Goal: Check status: Check status

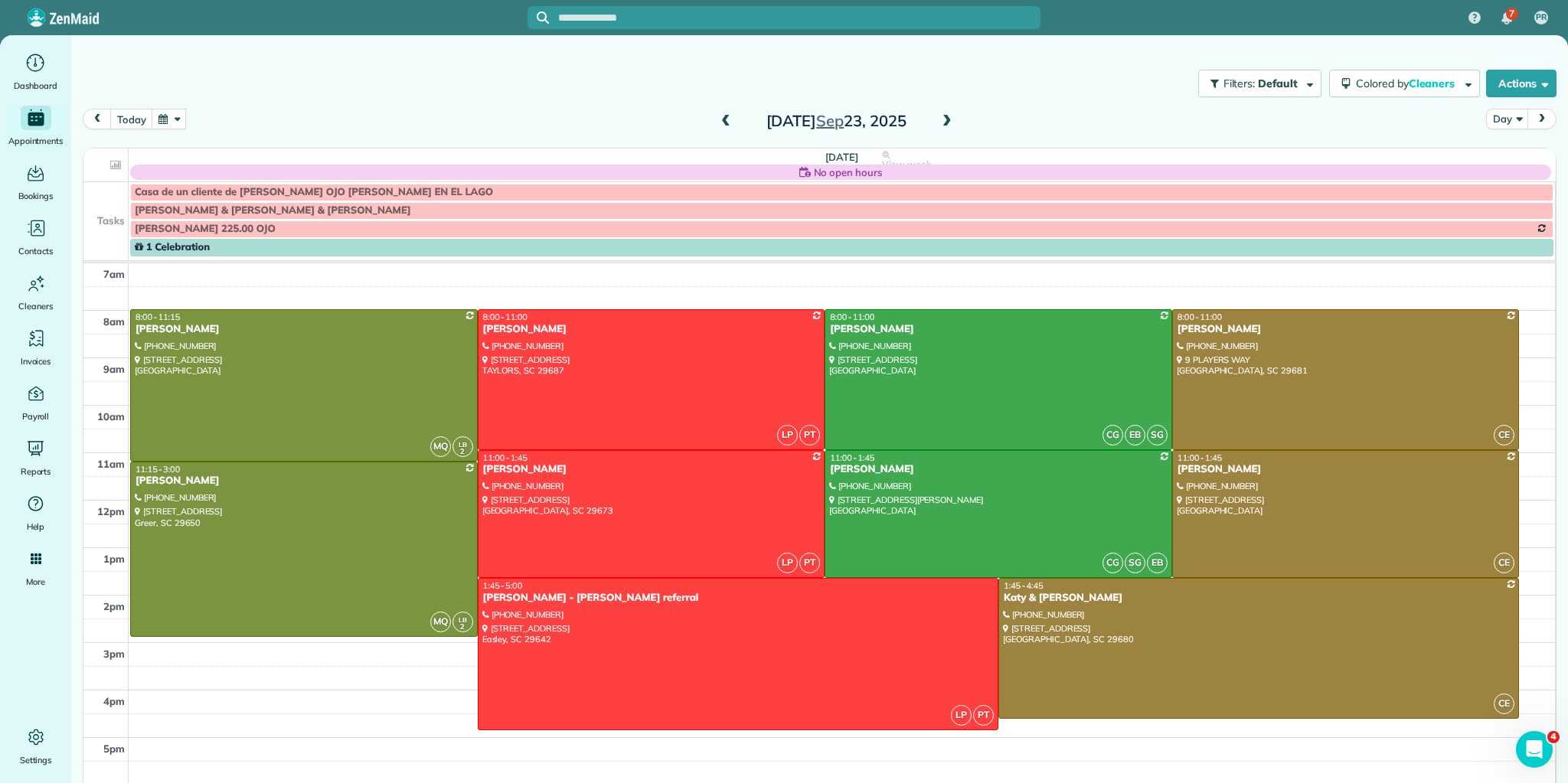
scroll to position [9, 0]
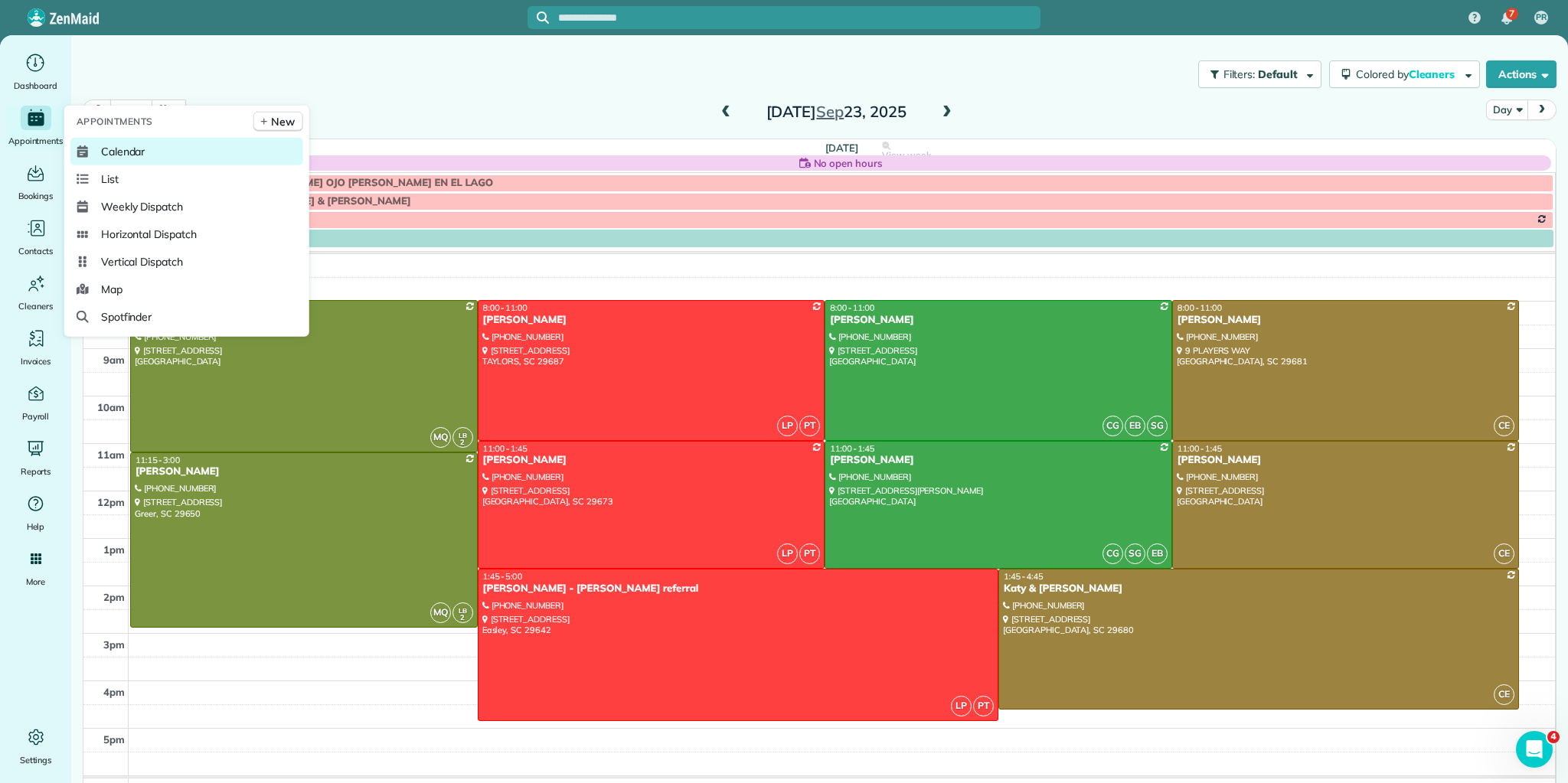
click at [125, 145] on span "Calendar" at bounding box center [124, 152] width 45 height 15
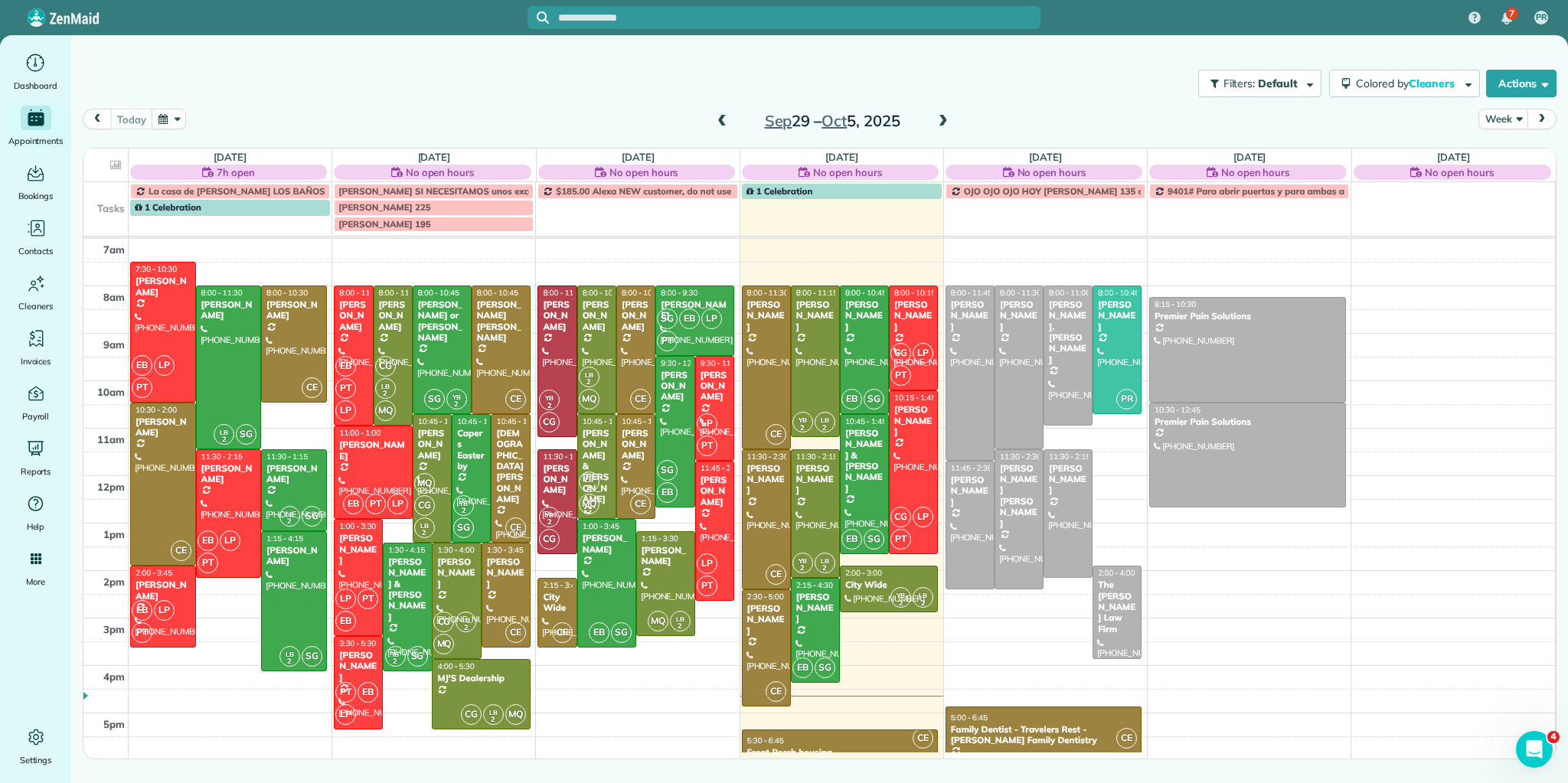
click at [720, 120] on span at bounding box center [722, 122] width 17 height 14
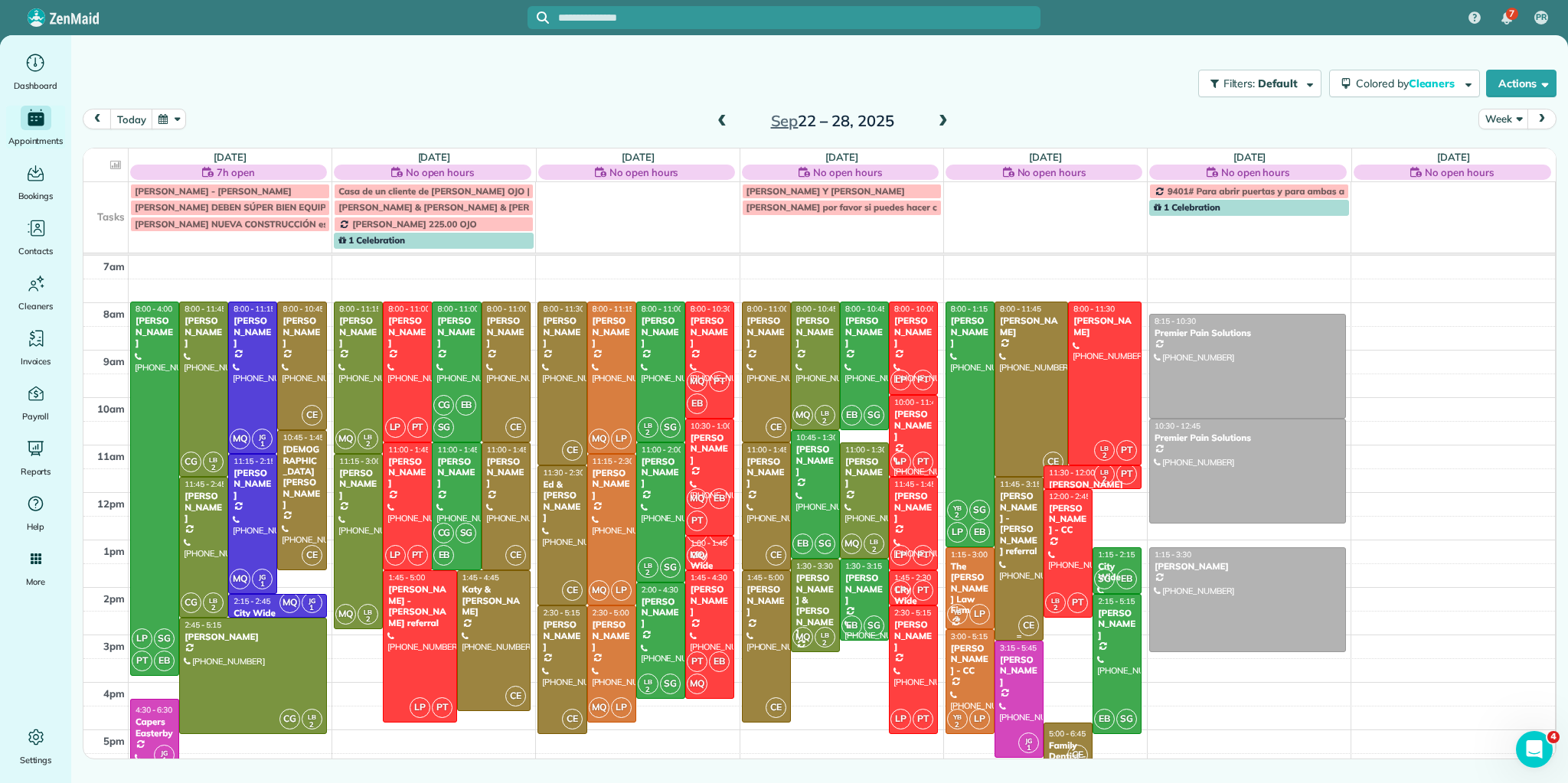
click at [1024, 572] on div at bounding box center [1018, 558] width 47 height 162
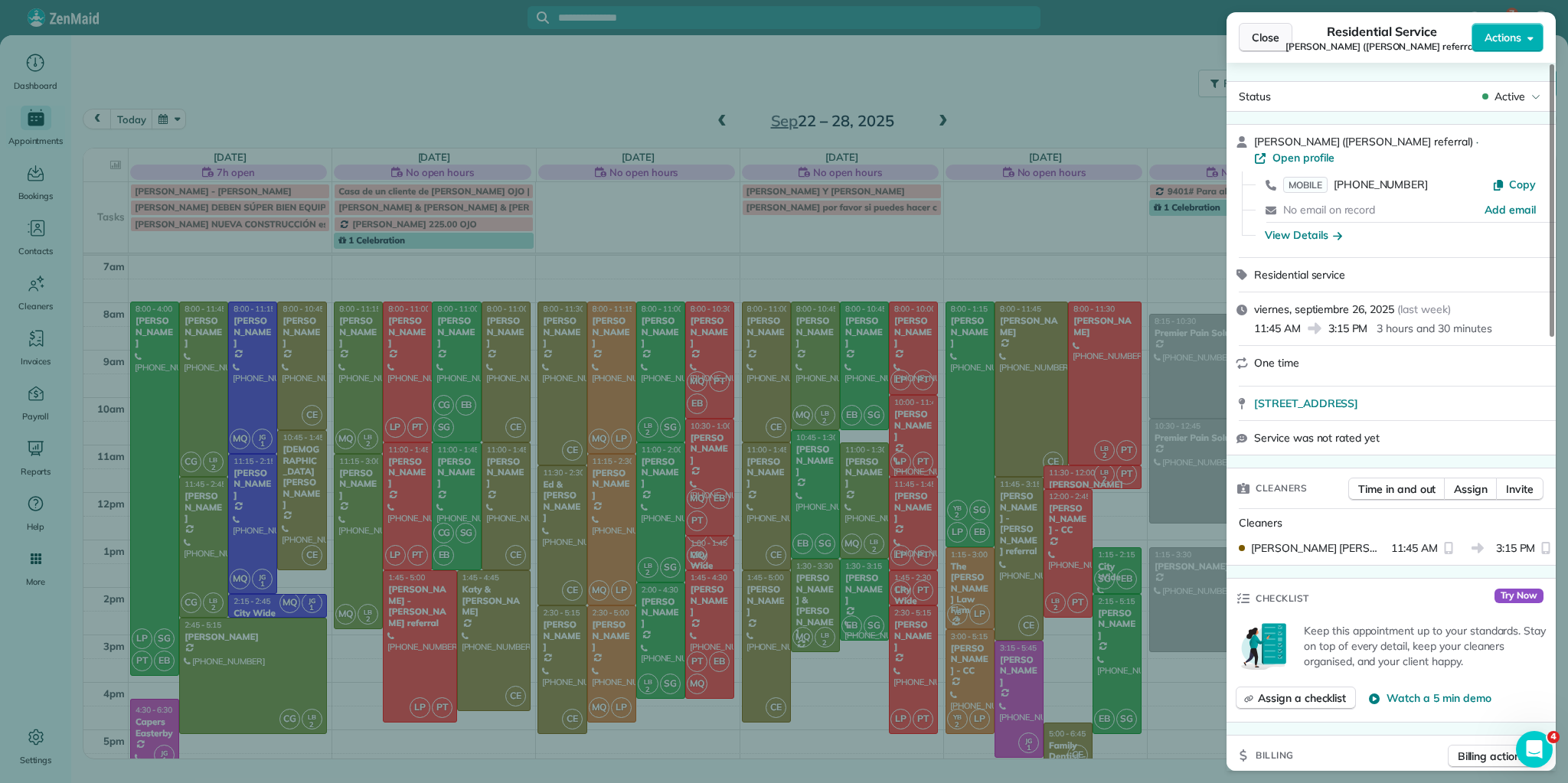
click at [1267, 39] on span "Close" at bounding box center [1265, 38] width 27 height 15
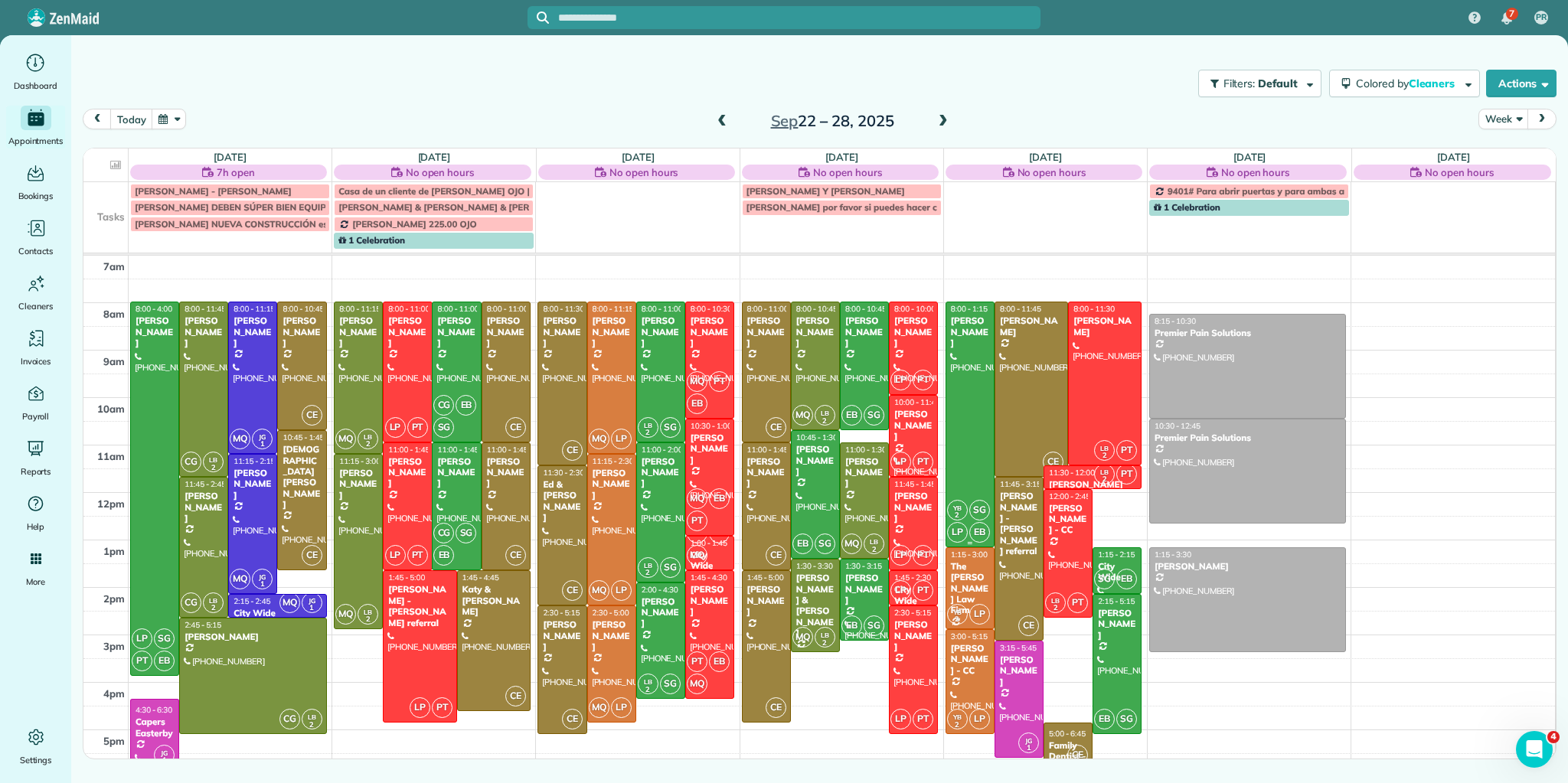
click at [971, 398] on div at bounding box center [969, 424] width 47 height 244
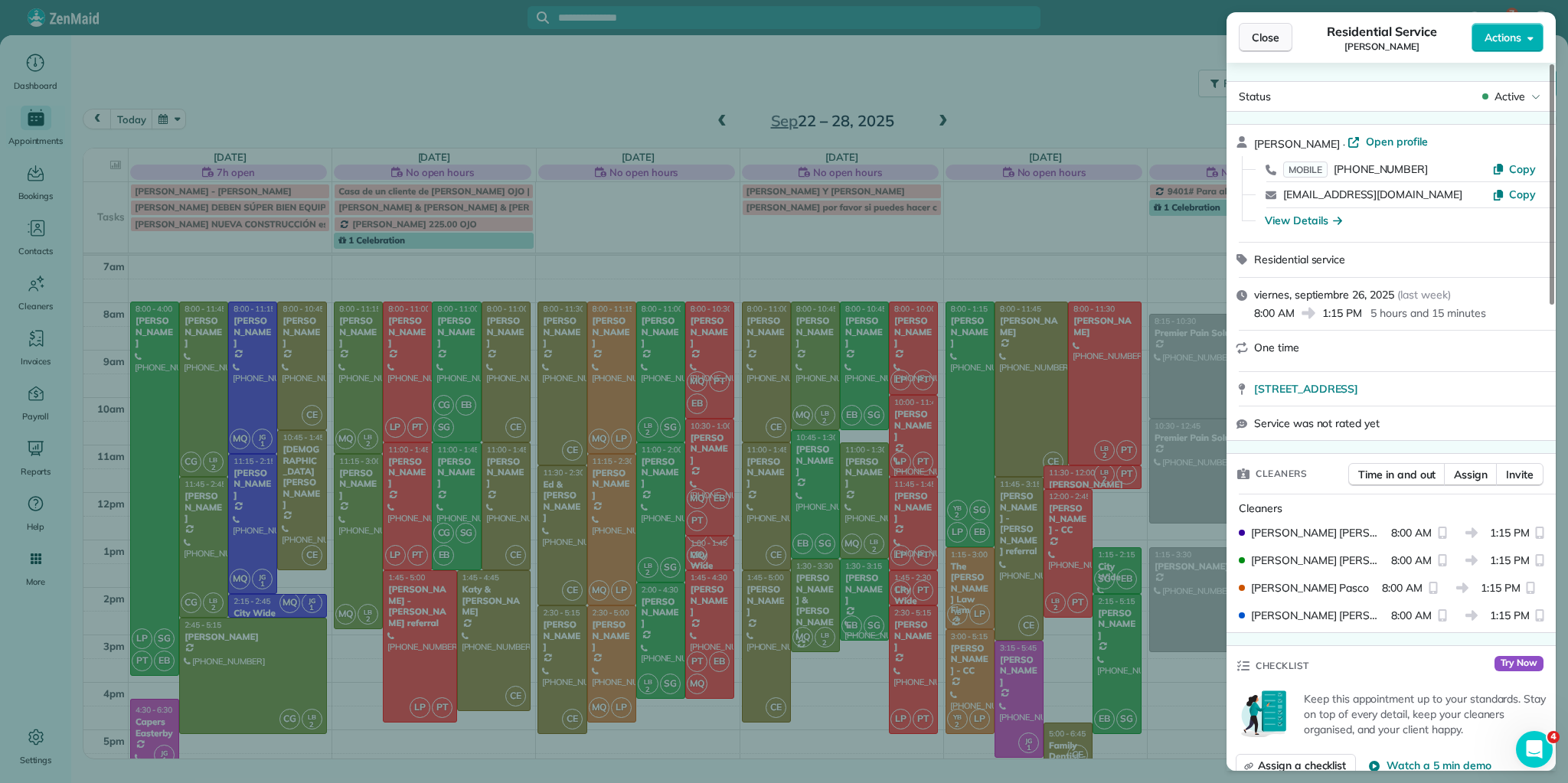
click at [1259, 40] on span "Close" at bounding box center [1265, 38] width 27 height 15
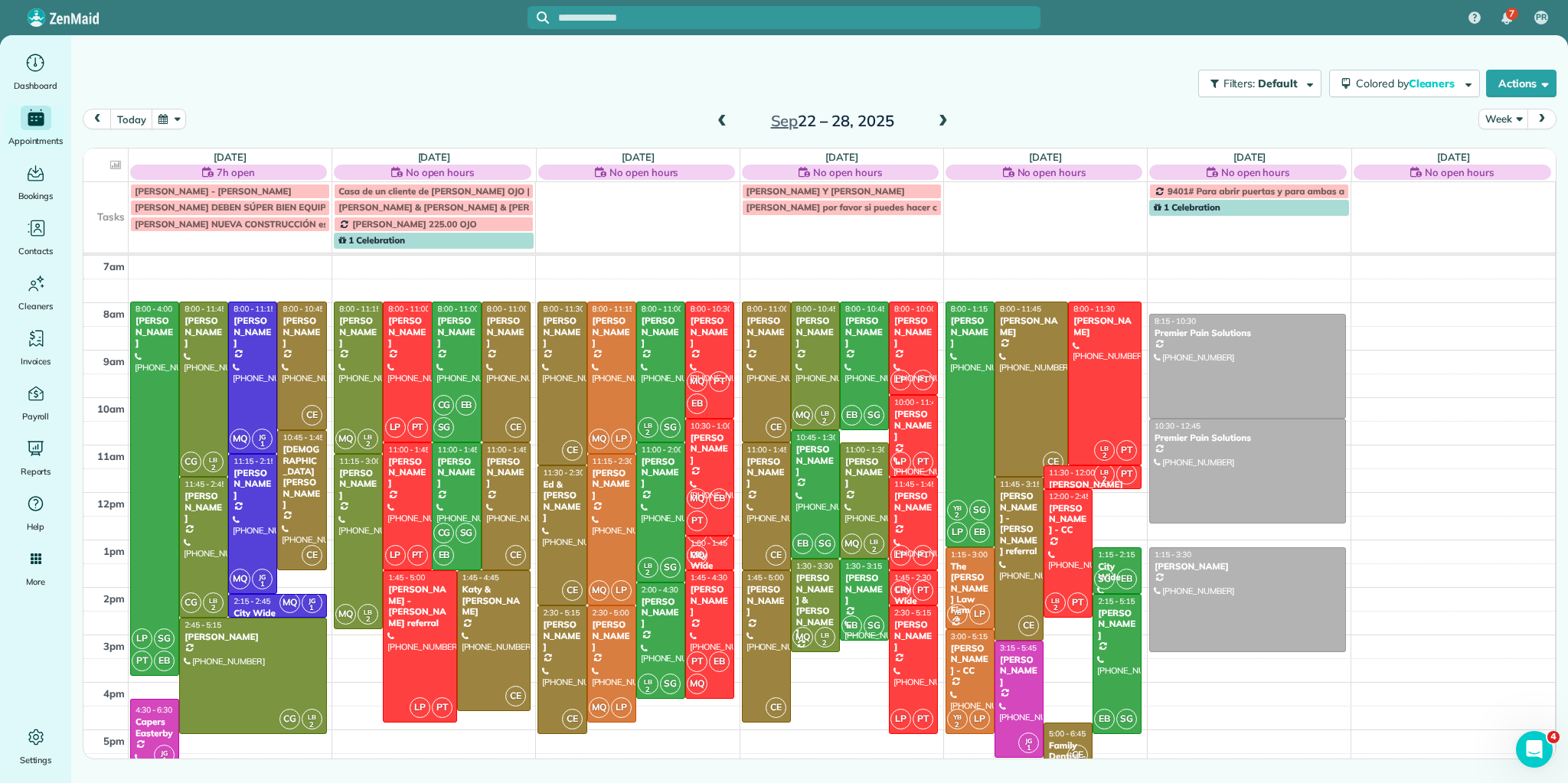
click at [719, 116] on span at bounding box center [722, 122] width 17 height 14
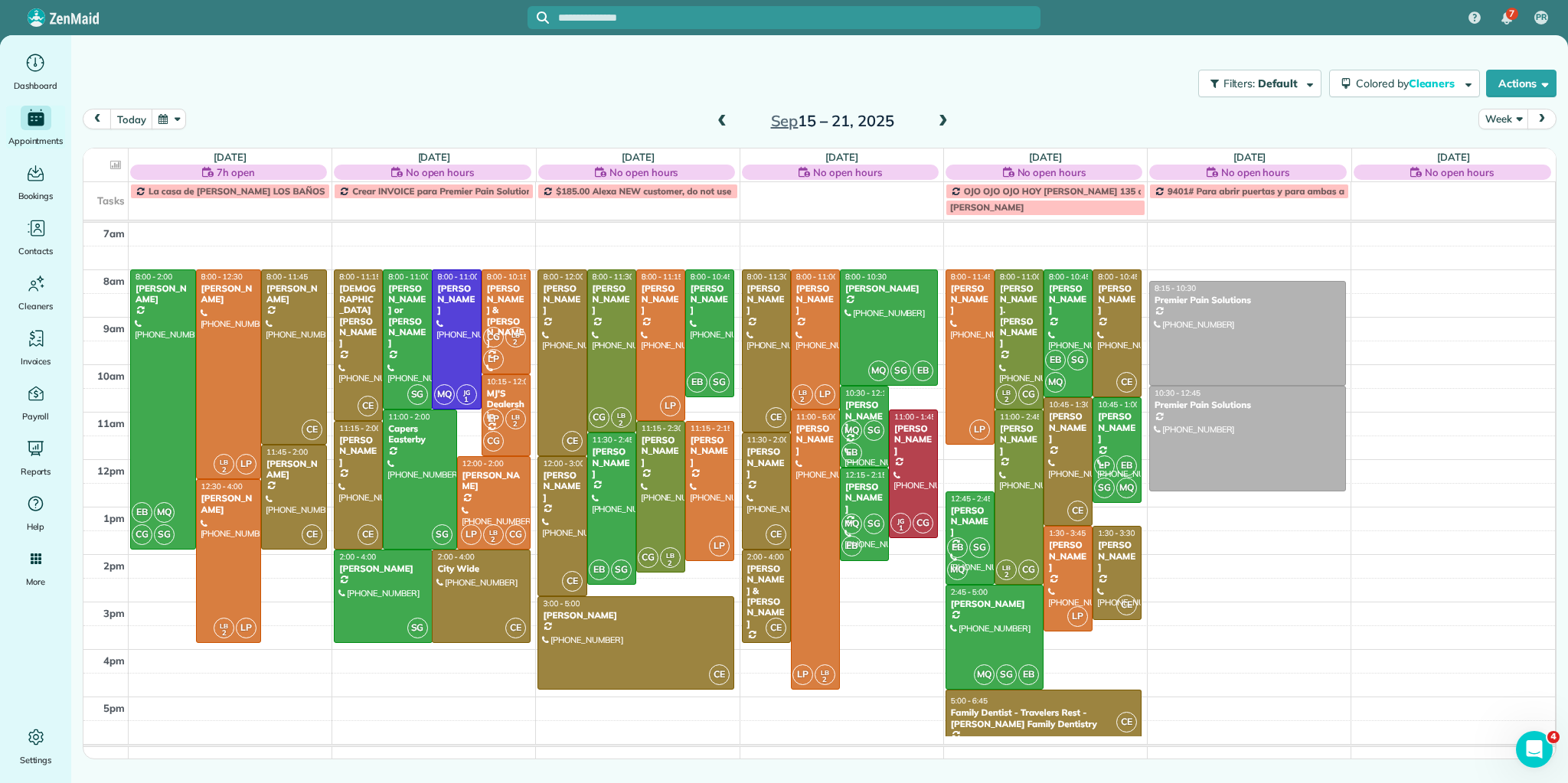
click at [945, 117] on span at bounding box center [943, 122] width 17 height 14
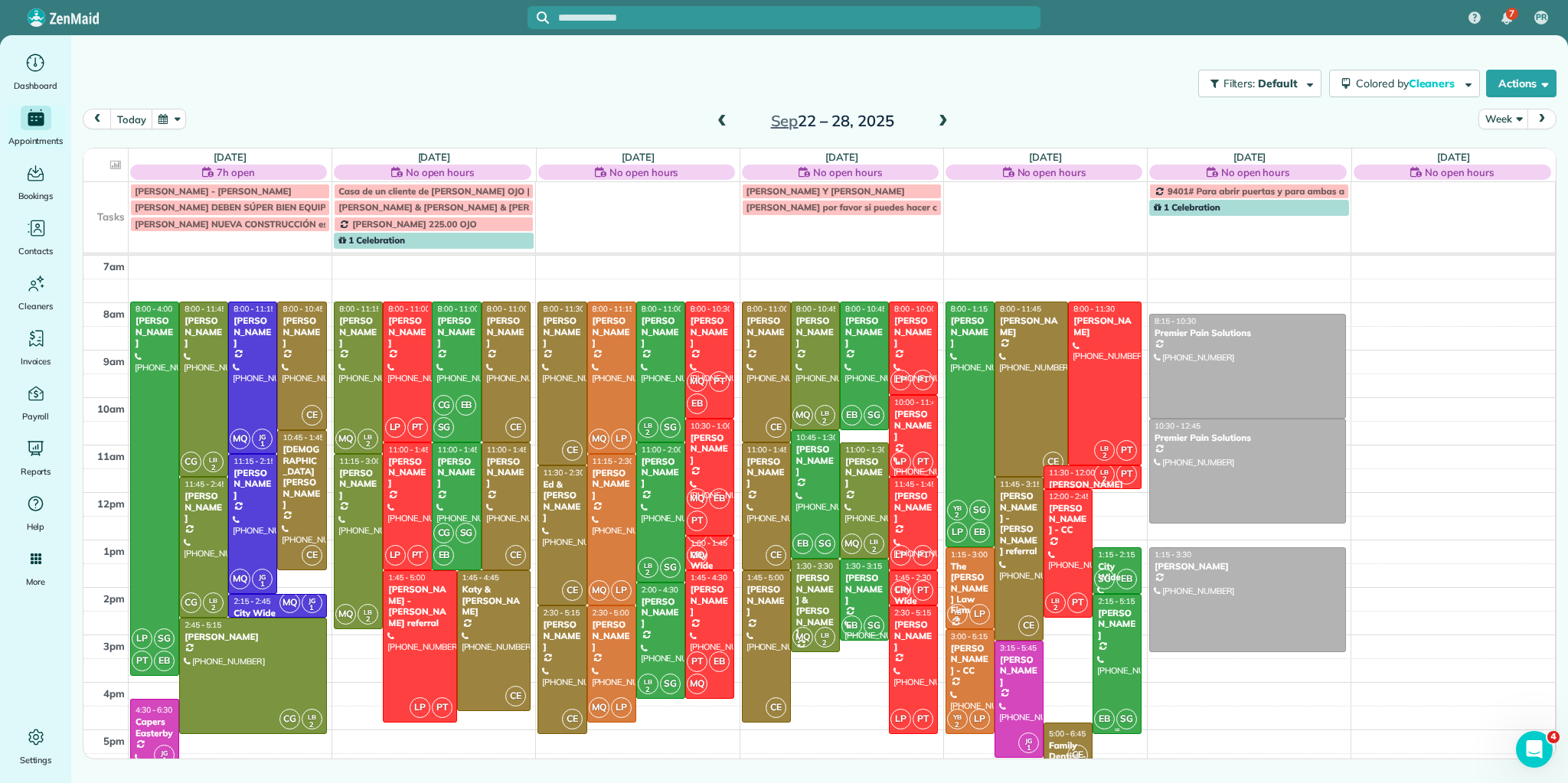
click at [1122, 662] on div at bounding box center [1116, 664] width 47 height 138
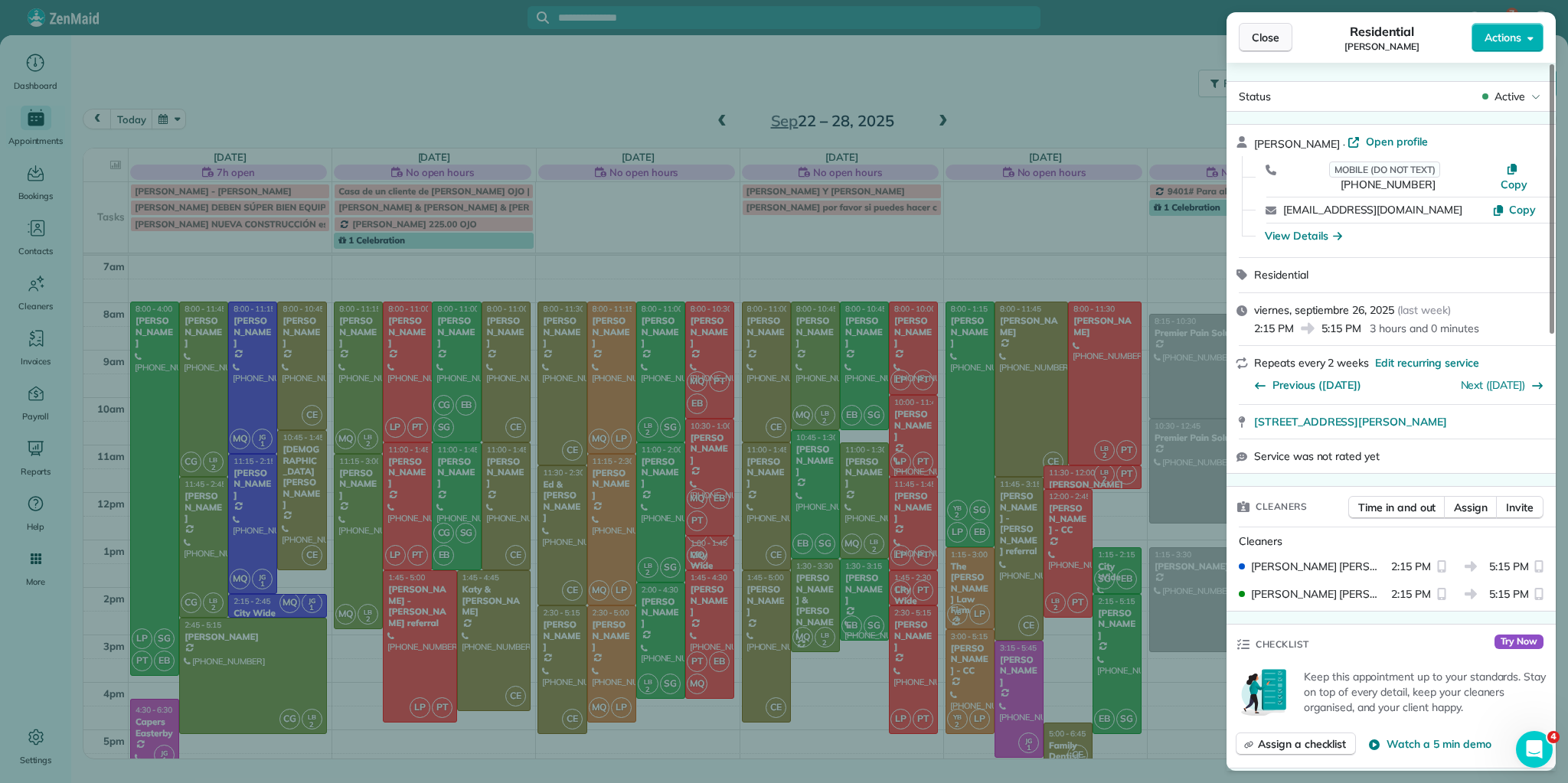
click at [1263, 46] on button "Close" at bounding box center [1265, 38] width 53 height 29
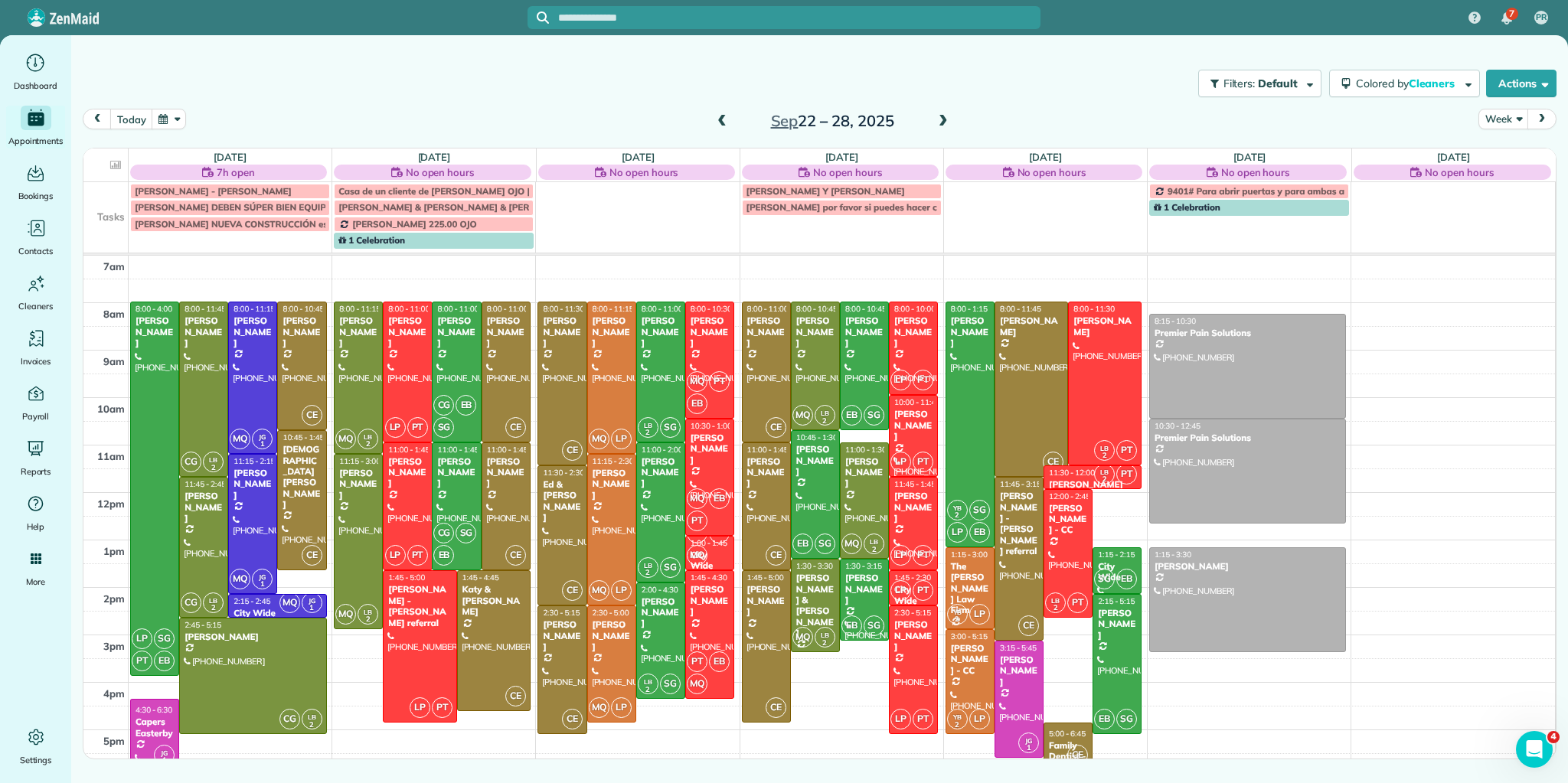
click at [716, 119] on span at bounding box center [722, 122] width 17 height 14
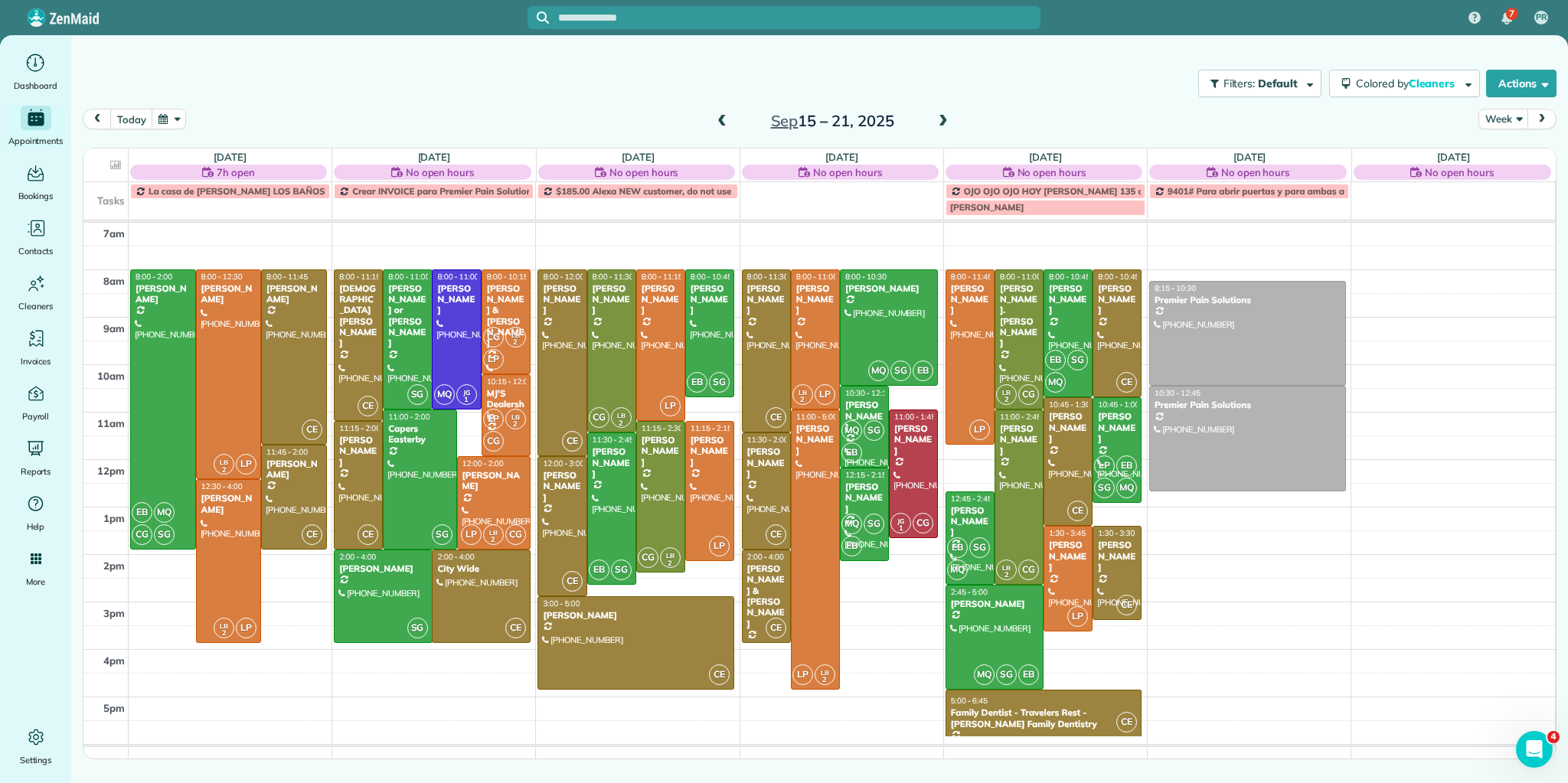
click at [715, 119] on span at bounding box center [722, 122] width 17 height 14
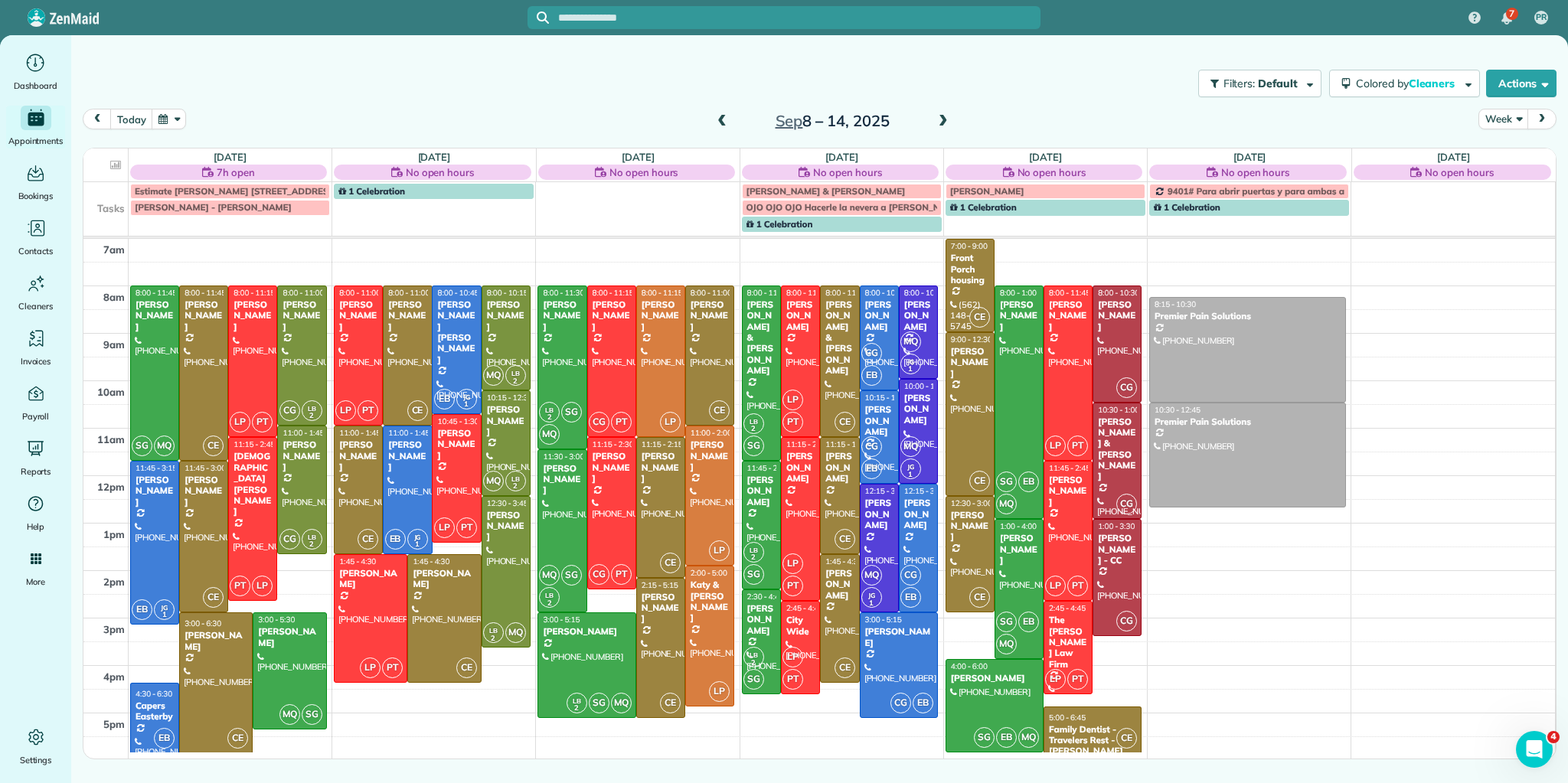
click at [942, 121] on span at bounding box center [943, 122] width 17 height 14
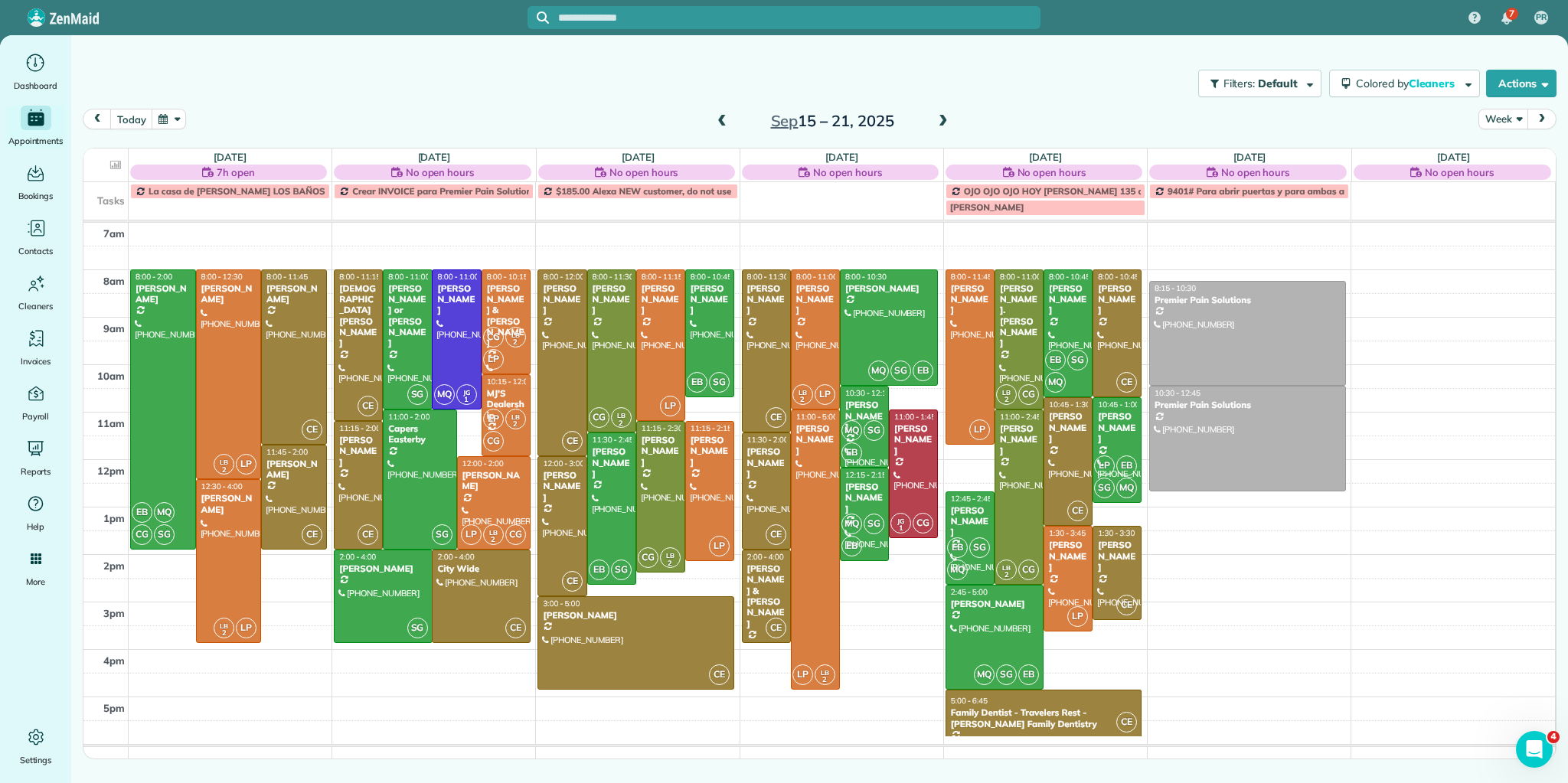
click at [945, 122] on span at bounding box center [943, 122] width 17 height 14
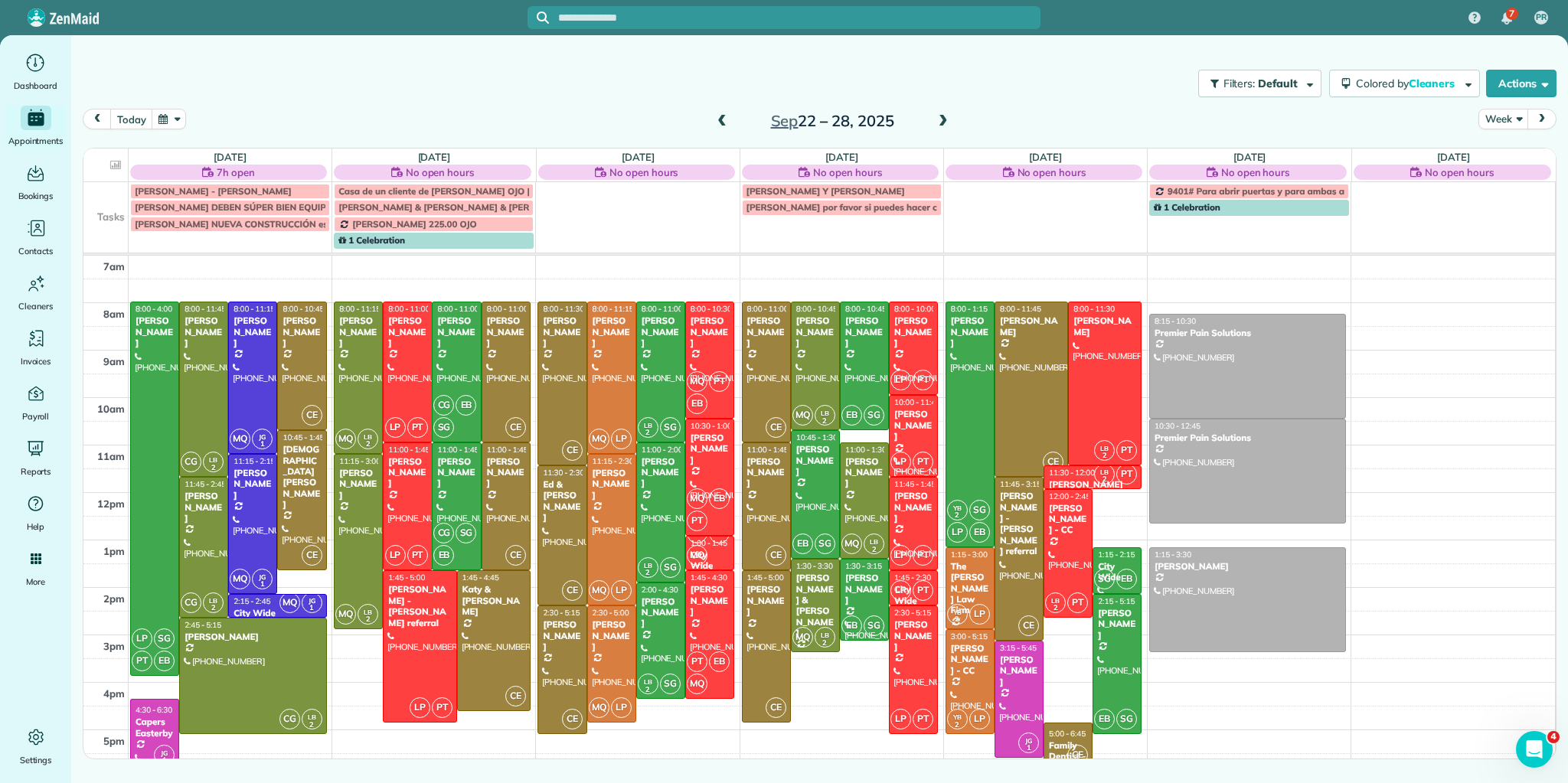
click at [944, 121] on span at bounding box center [943, 122] width 17 height 14
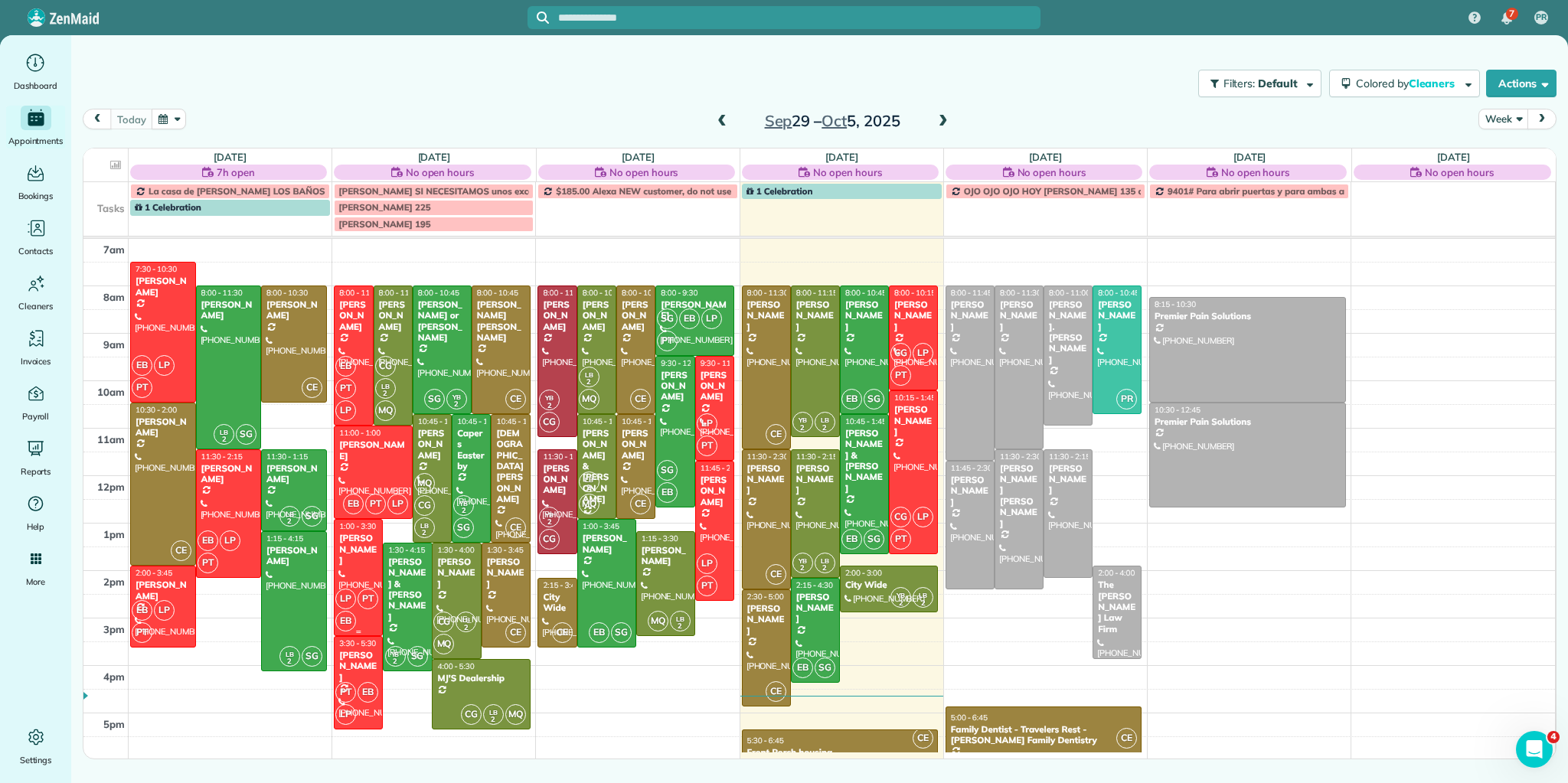
click at [365, 573] on div at bounding box center [358, 577] width 47 height 116
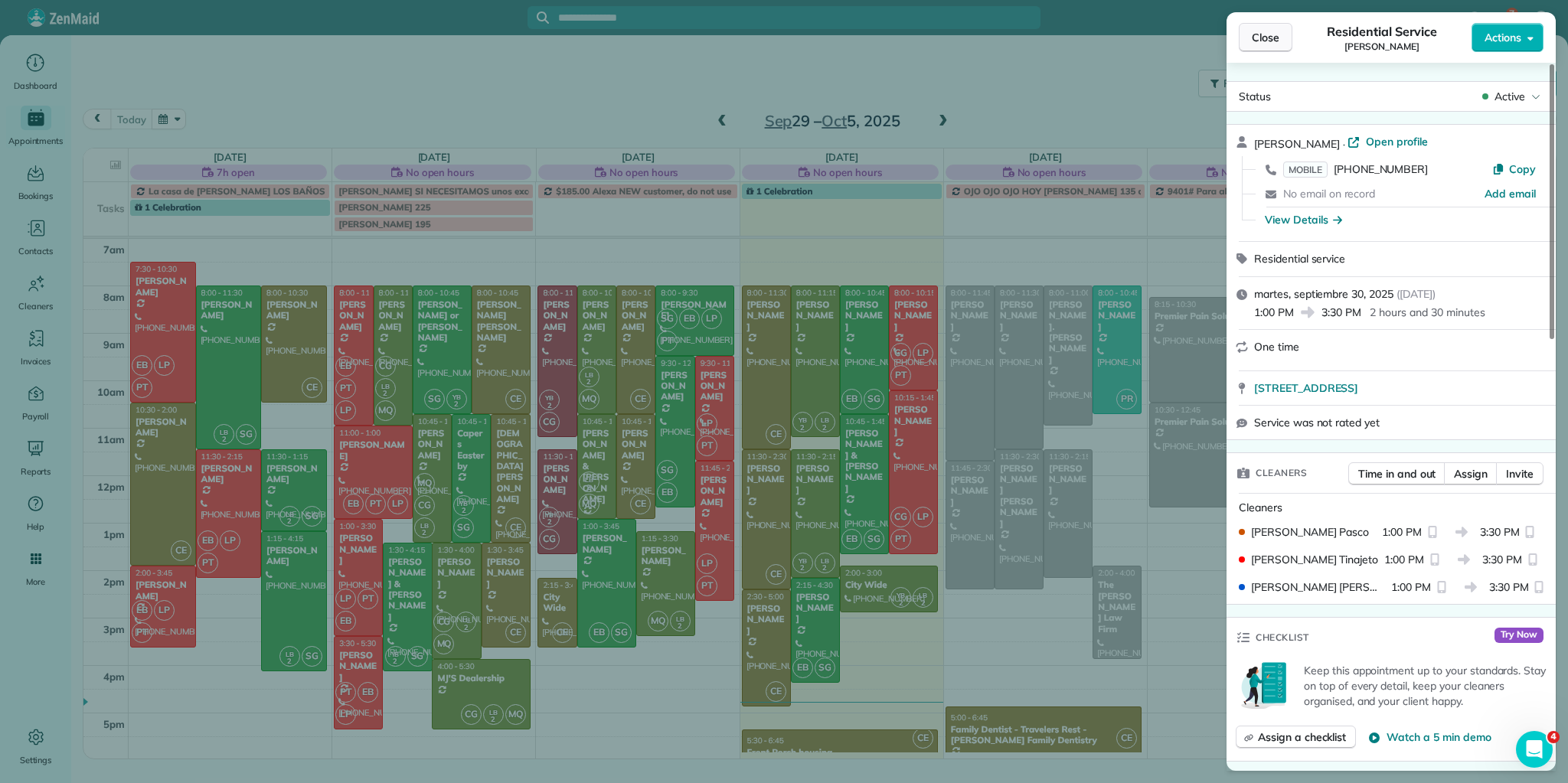
click at [1274, 39] on span "Close" at bounding box center [1265, 38] width 27 height 15
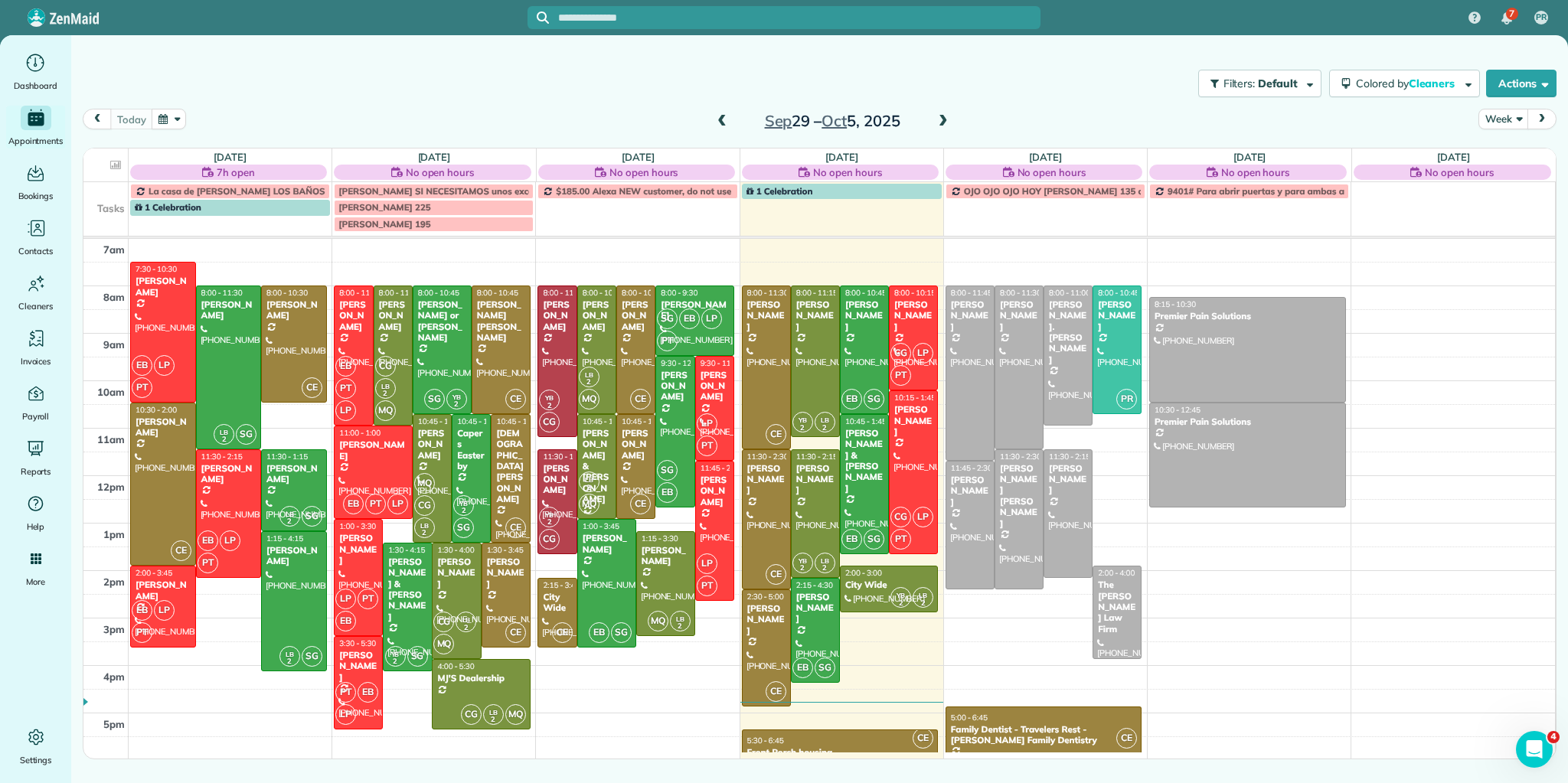
click at [518, 90] on div "Filters: Default Colored by Cleaners Color by Cleaner Color by Team Color by St…" at bounding box center [819, 83] width 1497 height 51
click at [720, 117] on span at bounding box center [722, 122] width 17 height 14
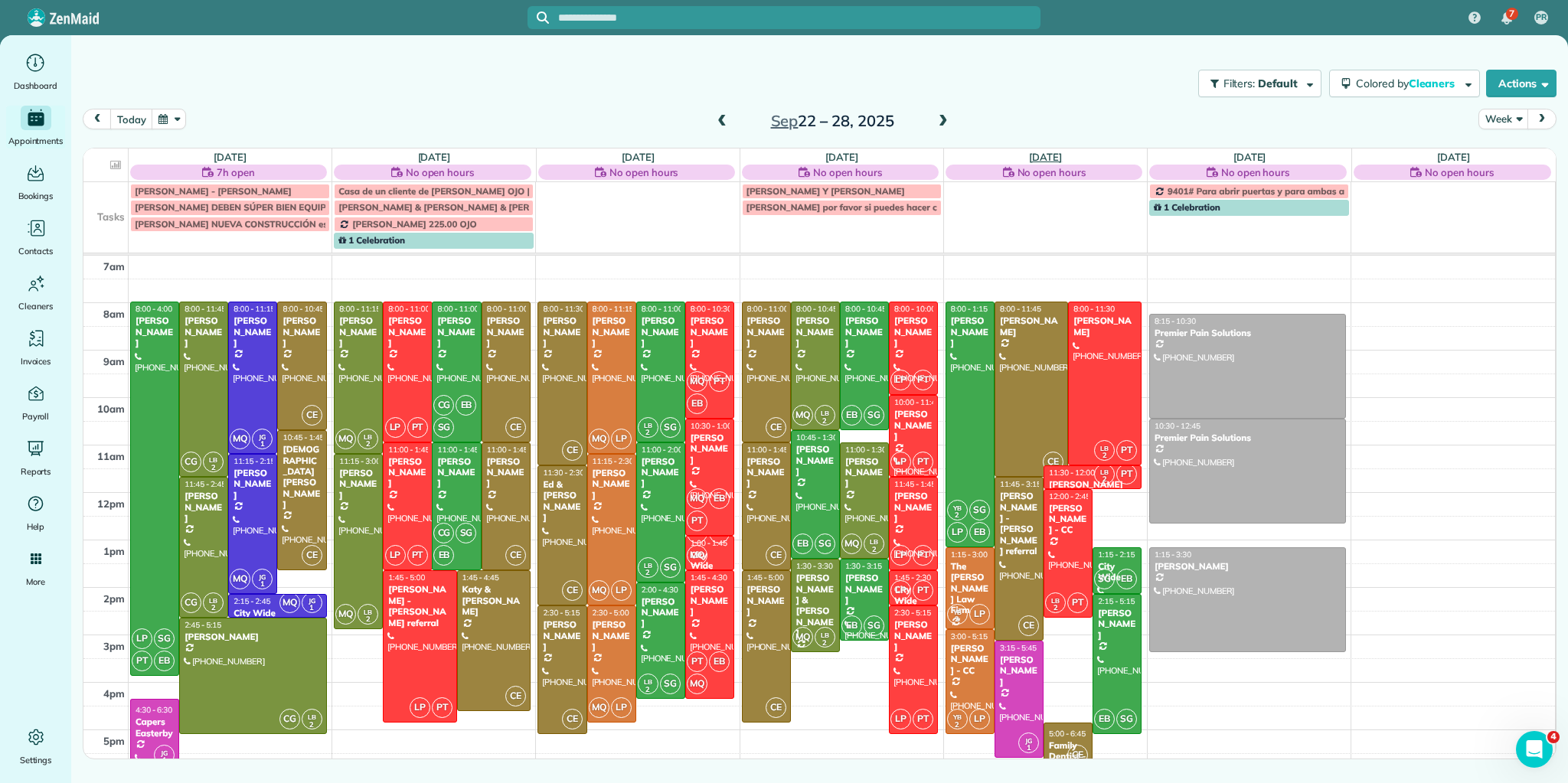
click at [1050, 152] on link "[DATE]" at bounding box center [1045, 157] width 33 height 12
